Goal: Task Accomplishment & Management: Manage account settings

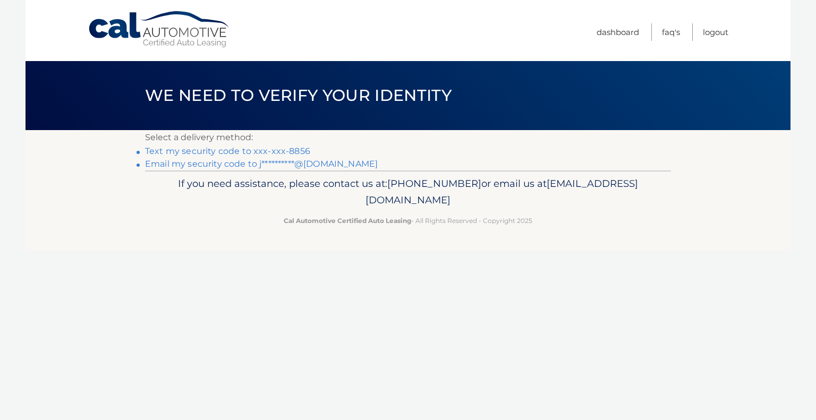
click at [271, 152] on link "Text my security code to xxx-xxx-8856" at bounding box center [227, 151] width 165 height 10
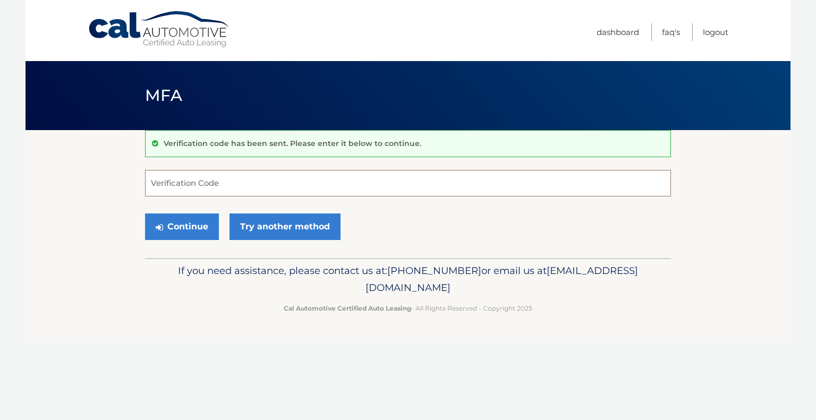
click at [252, 184] on input "Verification Code" at bounding box center [408, 183] width 526 height 27
type input "891626"
click at [205, 224] on button "Continue" at bounding box center [182, 227] width 74 height 27
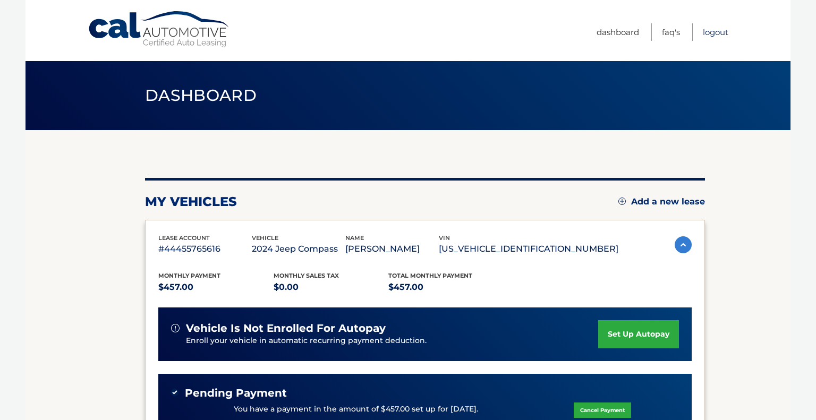
click at [708, 30] on link "Logout" at bounding box center [716, 32] width 26 height 18
